Goal: Navigation & Orientation: Find specific page/section

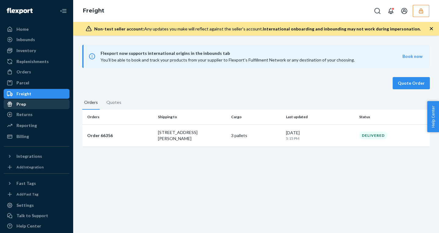
click at [26, 109] on link "Prep" at bounding box center [37, 104] width 66 height 10
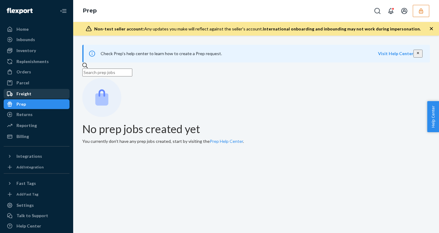
click at [22, 93] on div "Freight" at bounding box center [23, 94] width 15 height 6
